Goal: Task Accomplishment & Management: Manage account settings

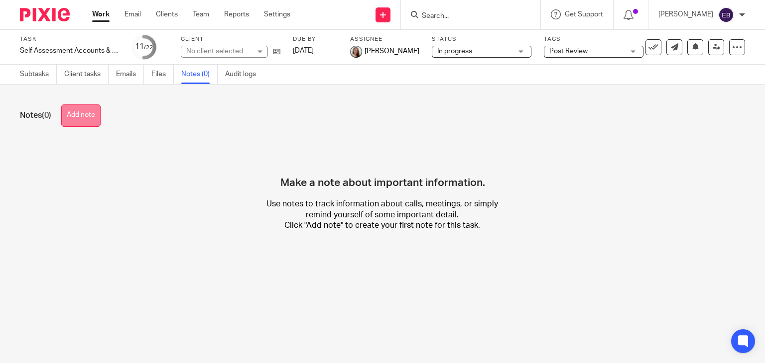
click at [75, 111] on button "Add note" at bounding box center [80, 116] width 39 height 22
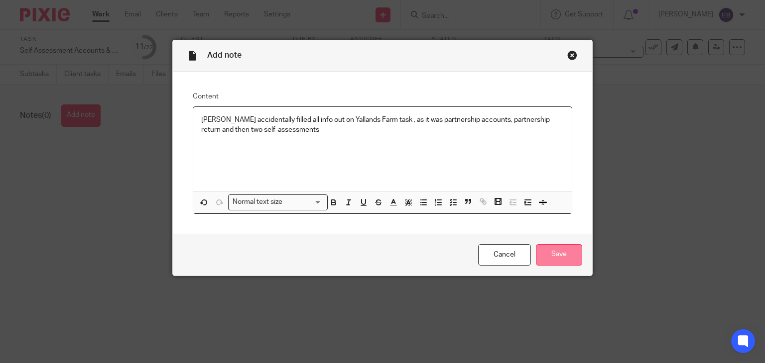
click at [547, 249] on input "Save" at bounding box center [559, 254] width 46 height 21
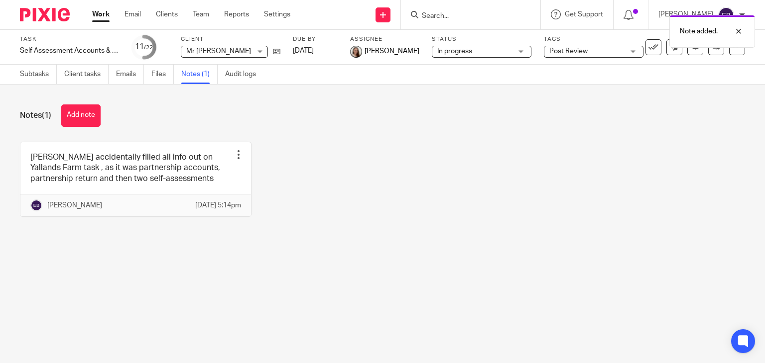
click at [644, 47] on div "Note added." at bounding box center [568, 29] width 372 height 38
click at [648, 48] on icon at bounding box center [653, 47] width 10 height 10
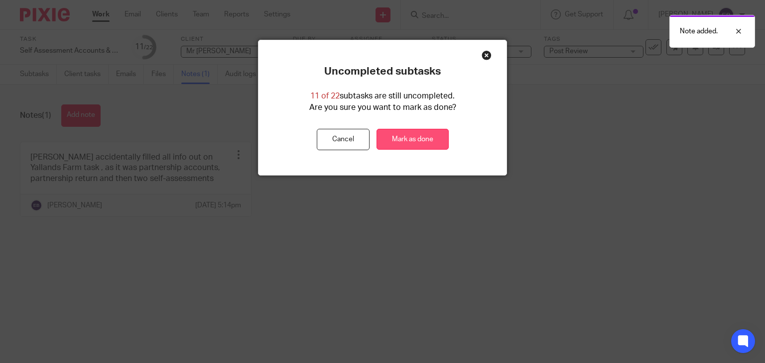
click at [417, 137] on link "Mark as done" at bounding box center [412, 139] width 72 height 21
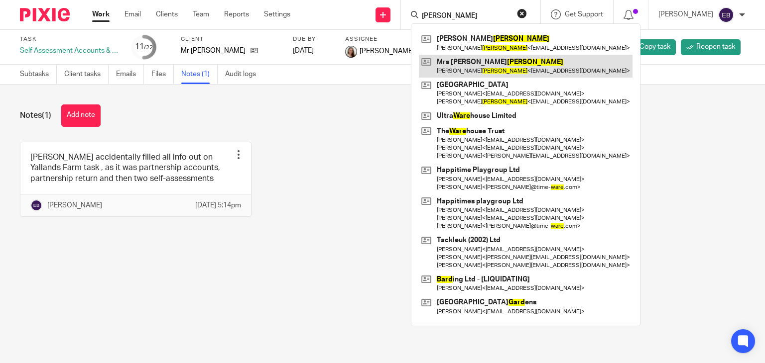
type input "ward"
click at [461, 65] on link at bounding box center [526, 66] width 214 height 23
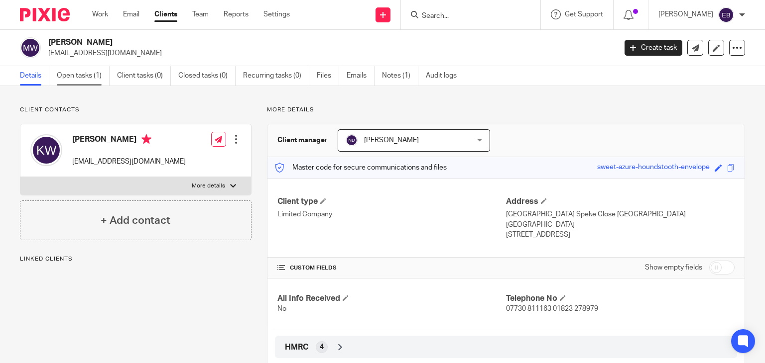
click at [89, 75] on link "Open tasks (1)" at bounding box center [83, 75] width 53 height 19
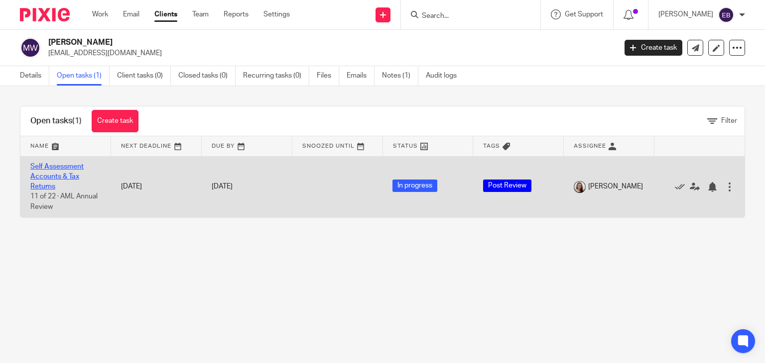
click at [56, 173] on link "Self Assessment Accounts & Tax Returns" at bounding box center [56, 176] width 53 height 27
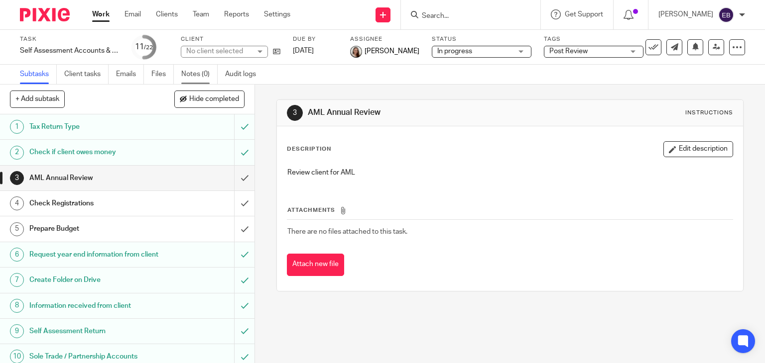
click at [191, 81] on link "Notes (0)" at bounding box center [199, 74] width 36 height 19
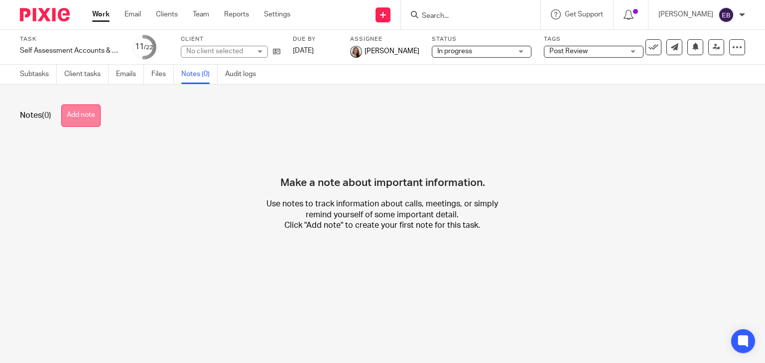
click at [83, 114] on button "Add note" at bounding box center [80, 116] width 39 height 22
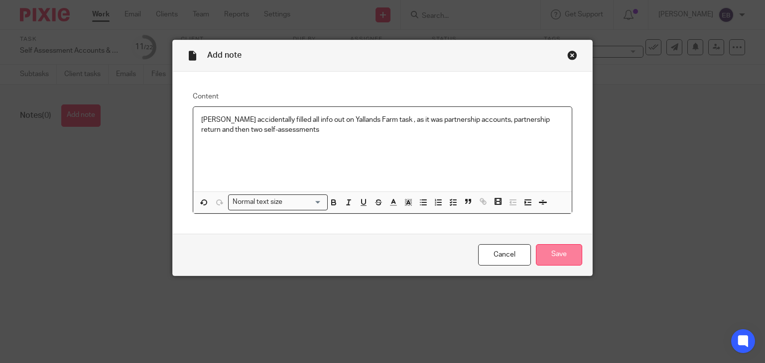
click at [544, 254] on input "Save" at bounding box center [559, 254] width 46 height 21
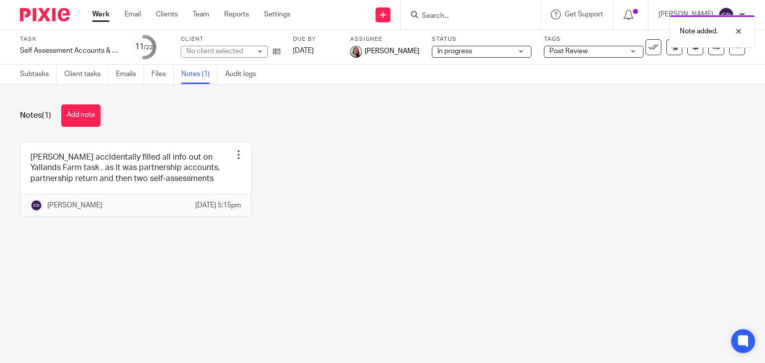
click at [326, 118] on div "Notes (1) Add note" at bounding box center [382, 116] width 725 height 22
click at [648, 50] on icon at bounding box center [653, 47] width 10 height 10
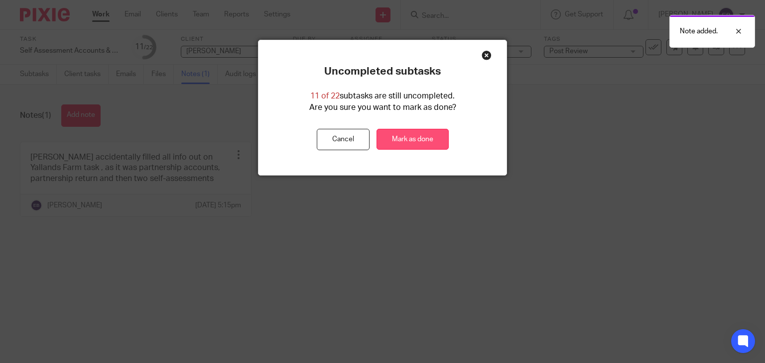
click at [385, 140] on link "Mark as done" at bounding box center [412, 139] width 72 height 21
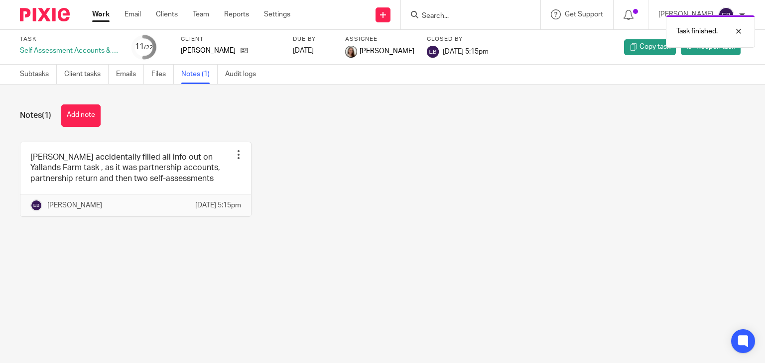
click at [99, 14] on link "Work" at bounding box center [100, 14] width 17 height 10
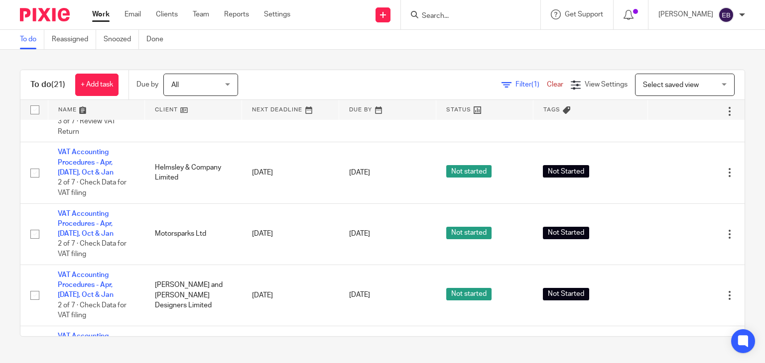
scroll to position [149, 0]
